Goal: Task Accomplishment & Management: Manage account settings

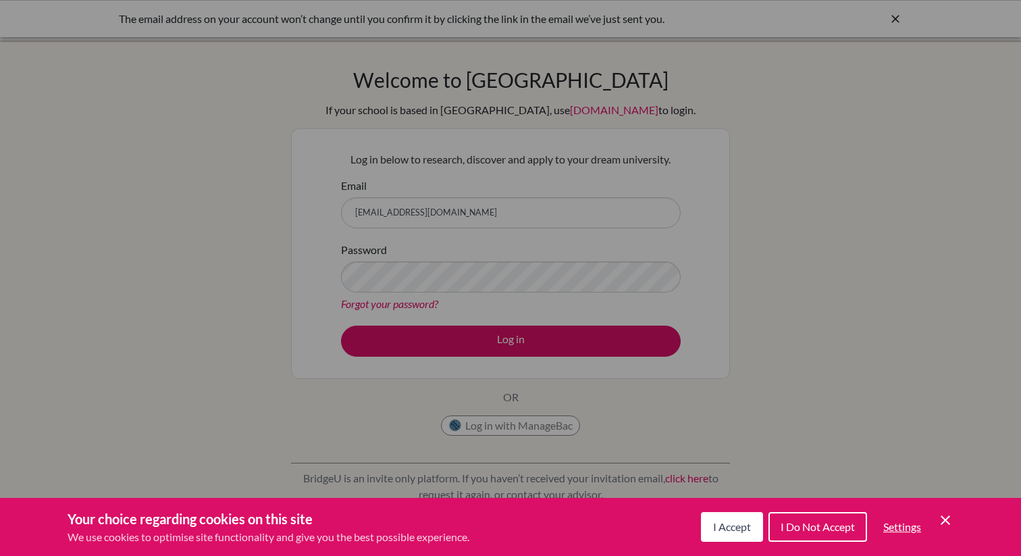
click at [733, 523] on span "I Accept" at bounding box center [732, 526] width 38 height 13
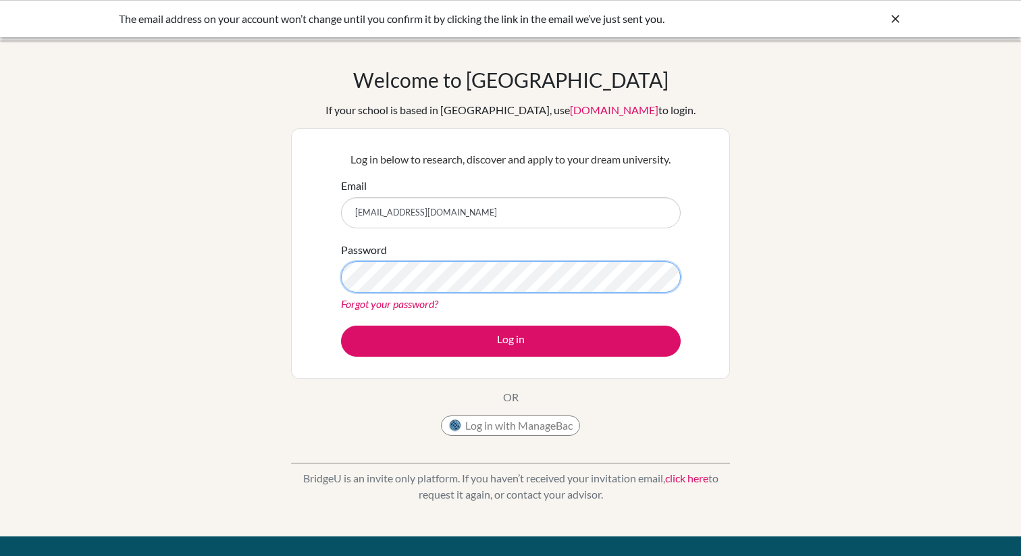
click at [341, 325] on button "Log in" at bounding box center [511, 340] width 340 height 31
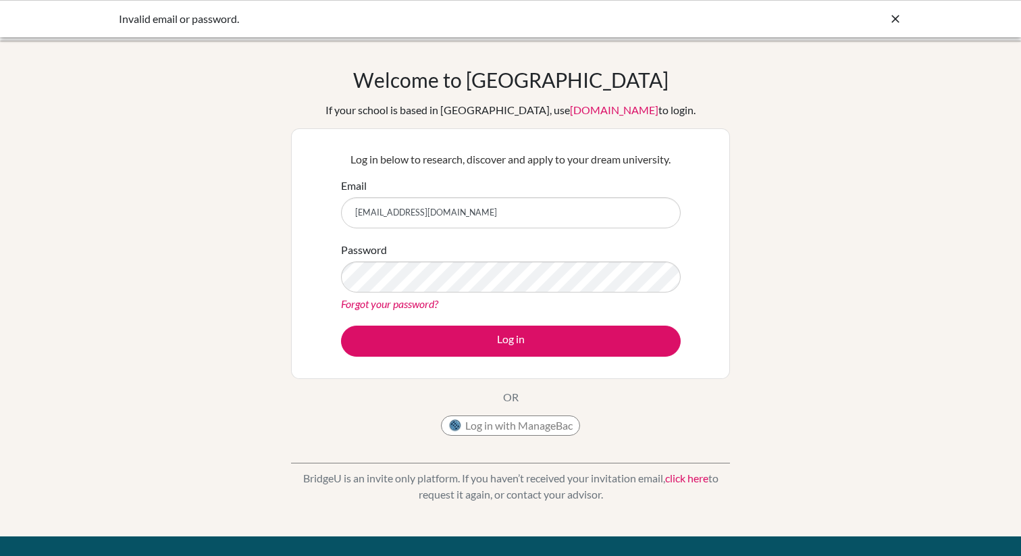
click at [415, 298] on link "Forgot your password?" at bounding box center [389, 303] width 97 height 13
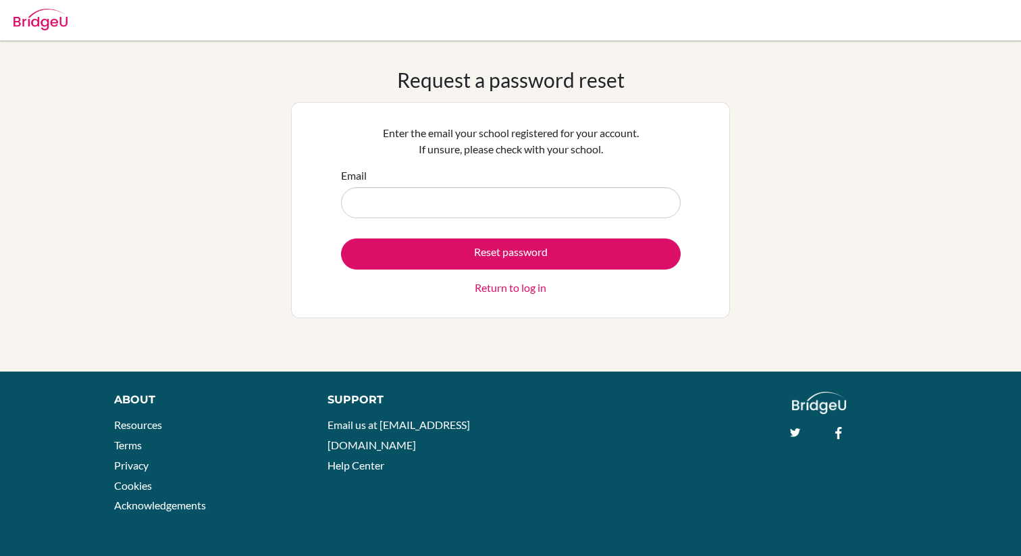
click at [425, 201] on input "Email" at bounding box center [511, 202] width 340 height 31
type input "[EMAIL_ADDRESS][DOMAIN_NAME]"
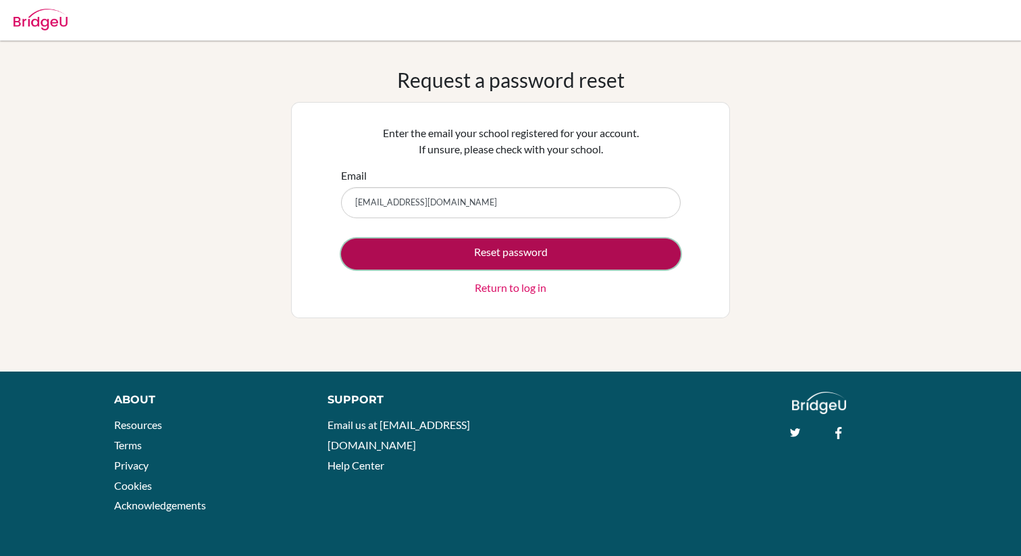
click at [458, 247] on button "Reset password" at bounding box center [511, 253] width 340 height 31
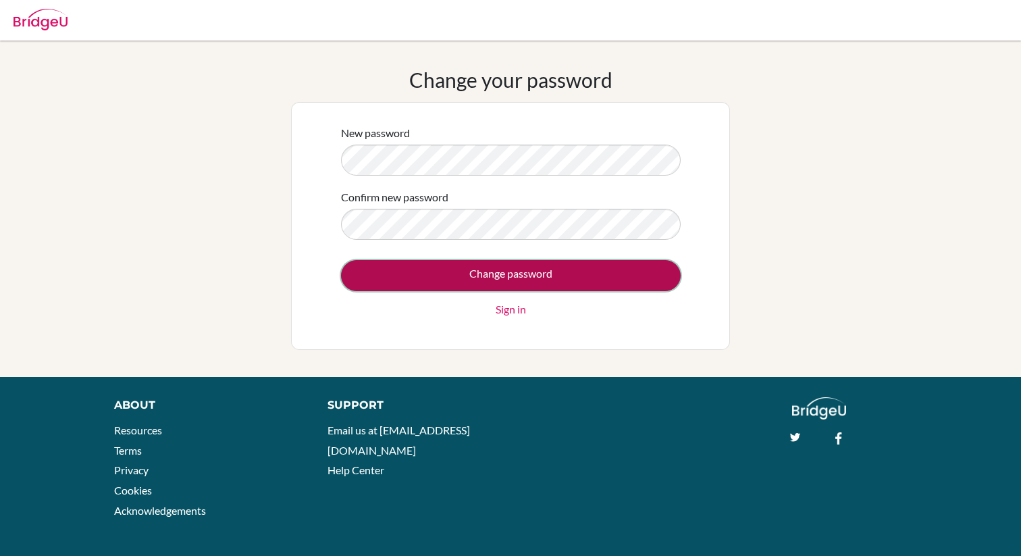
click at [434, 267] on input "Change password" at bounding box center [511, 275] width 340 height 31
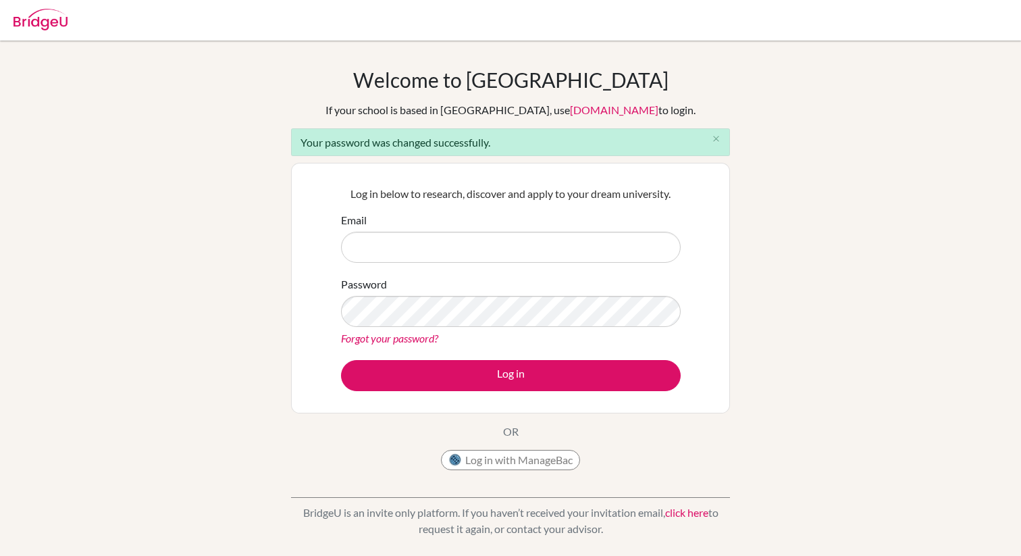
click at [417, 263] on form "Email Password Forgot your password? Log in" at bounding box center [511, 301] width 340 height 179
click at [416, 254] on input "Email" at bounding box center [511, 247] width 340 height 31
type input "[EMAIL_ADDRESS][DOMAIN_NAME]"
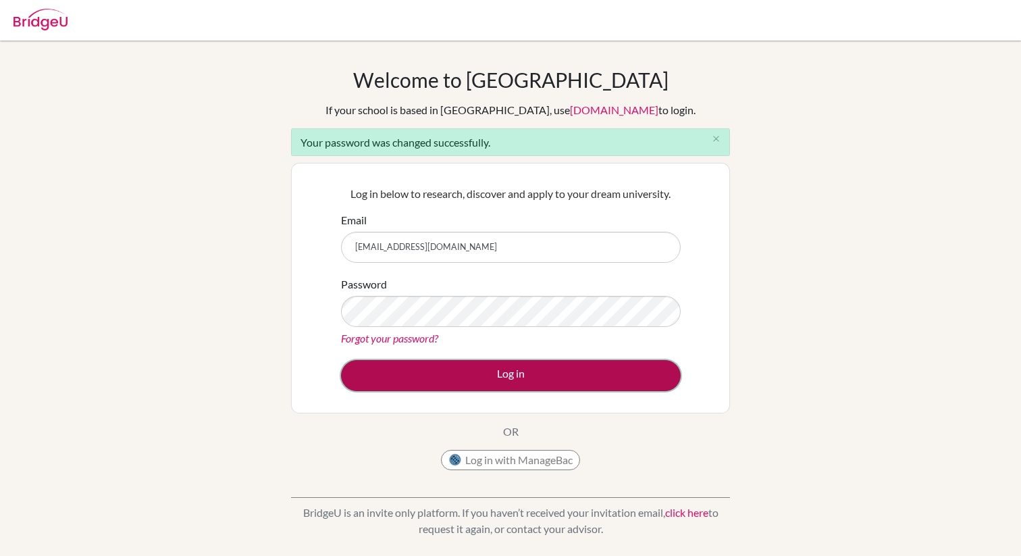
click at [489, 366] on button "Log in" at bounding box center [511, 375] width 340 height 31
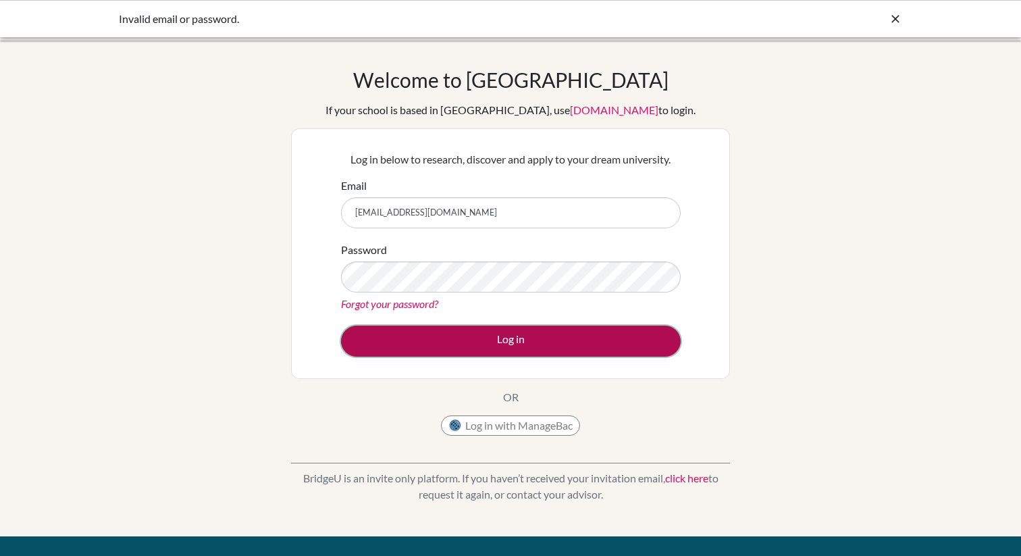
click at [472, 344] on button "Log in" at bounding box center [511, 340] width 340 height 31
